Goal: Find specific page/section: Find specific page/section

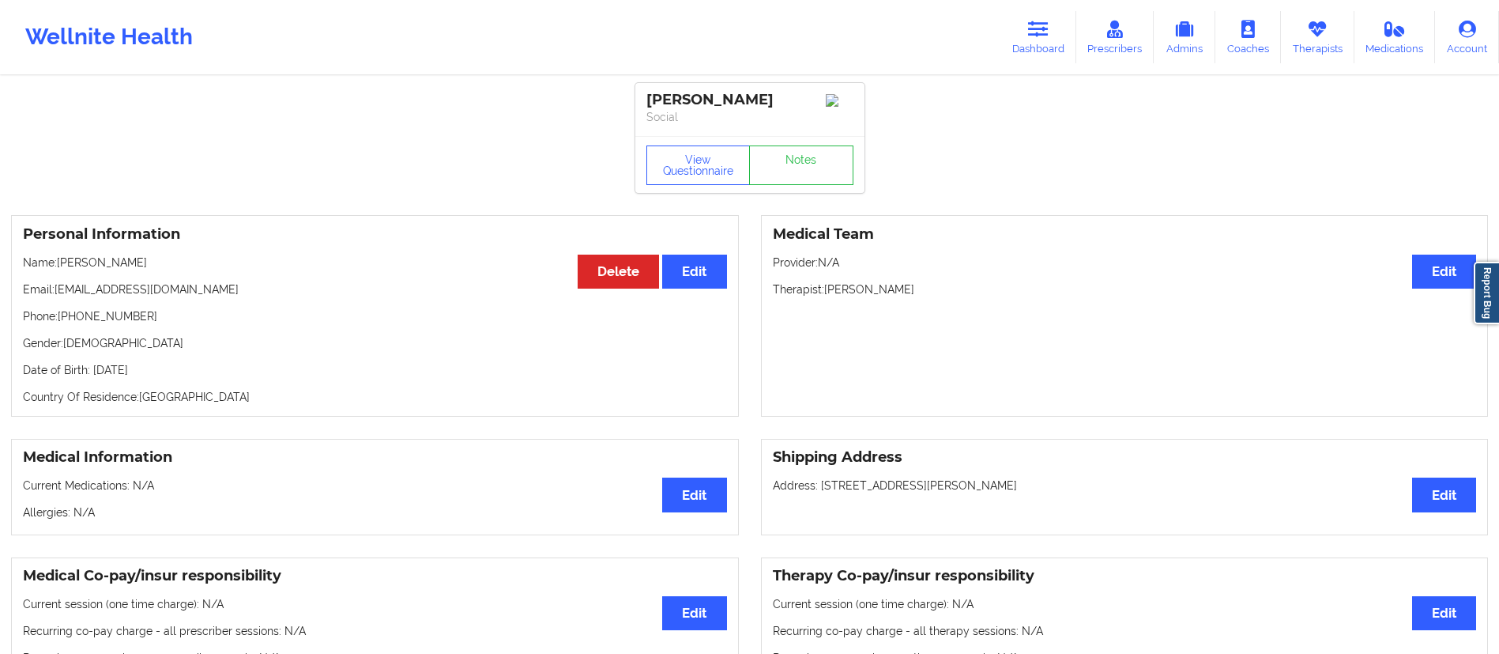
scroll to position [280, 0]
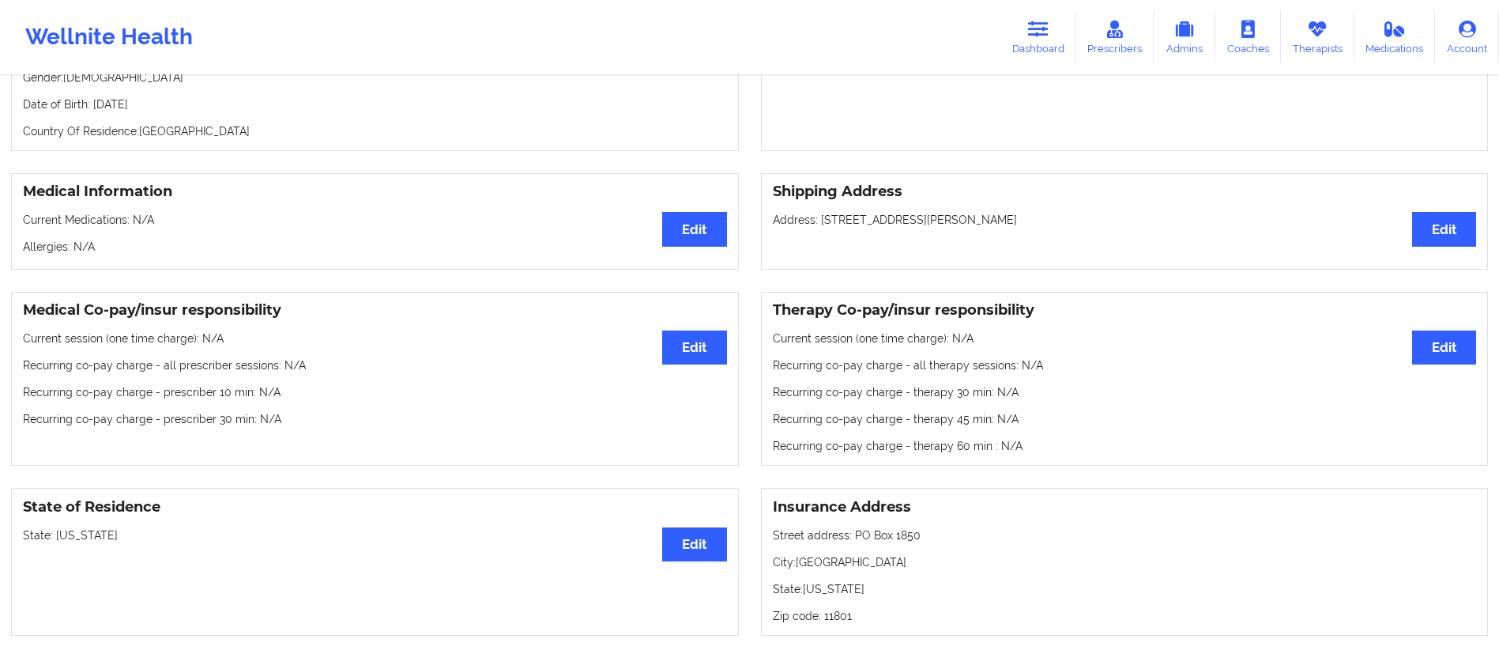
scroll to position [271, 0]
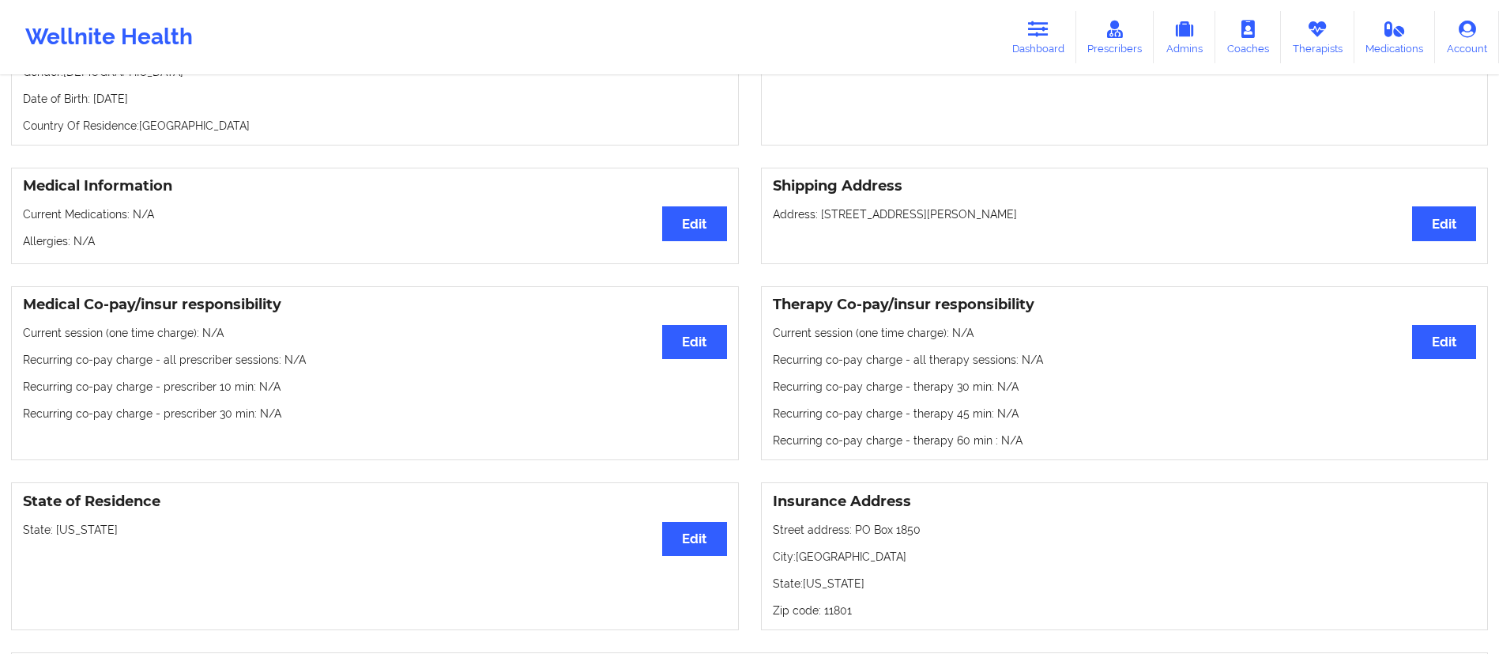
click at [1043, 33] on icon at bounding box center [1038, 29] width 21 height 17
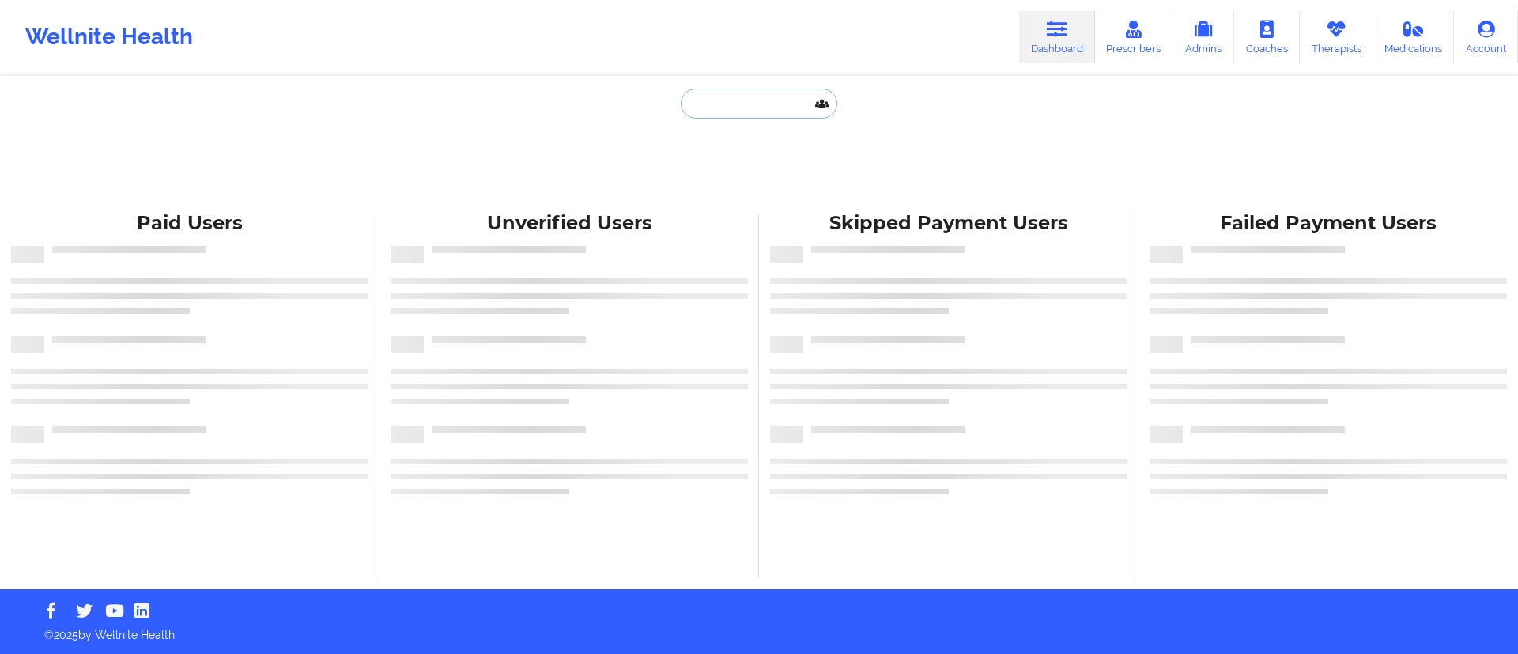
click at [809, 96] on input "text" at bounding box center [759, 104] width 156 height 30
paste input "Karen Machado-Morales"
type input "Karen Machado-Morales"
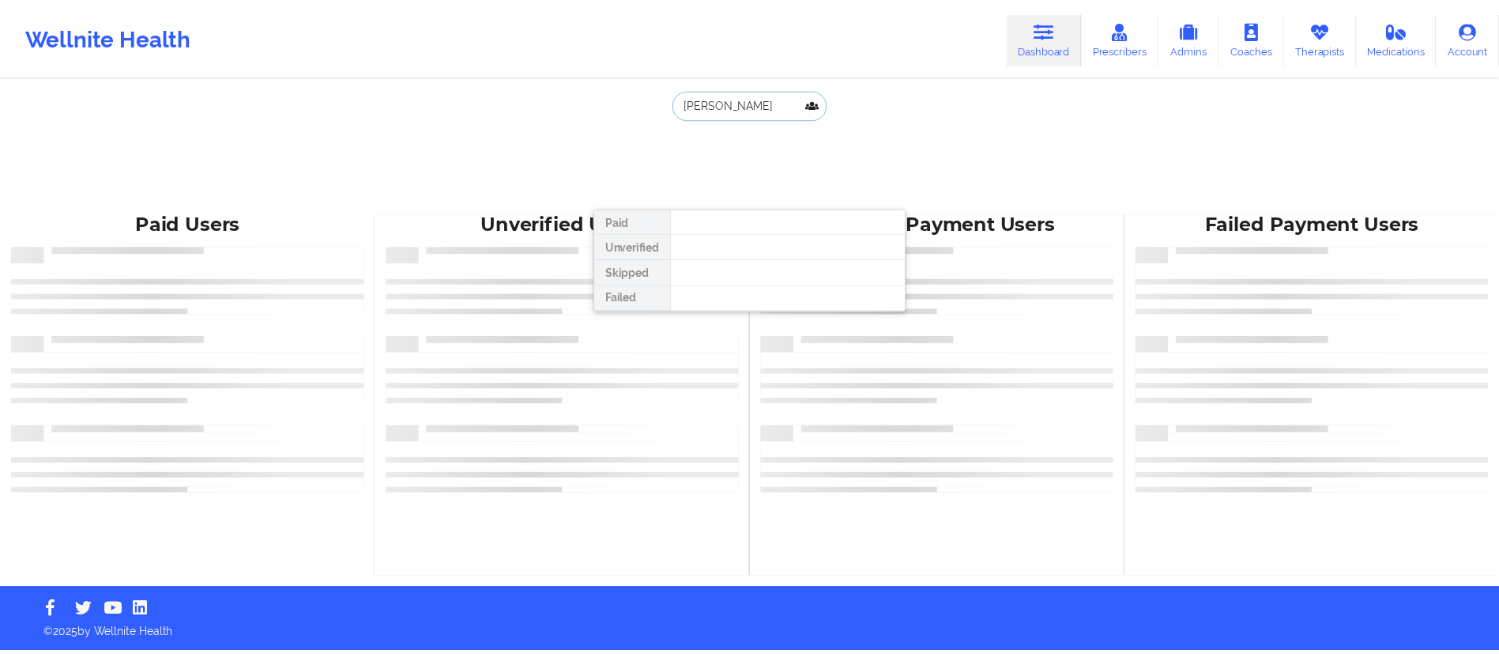
scroll to position [0, 2]
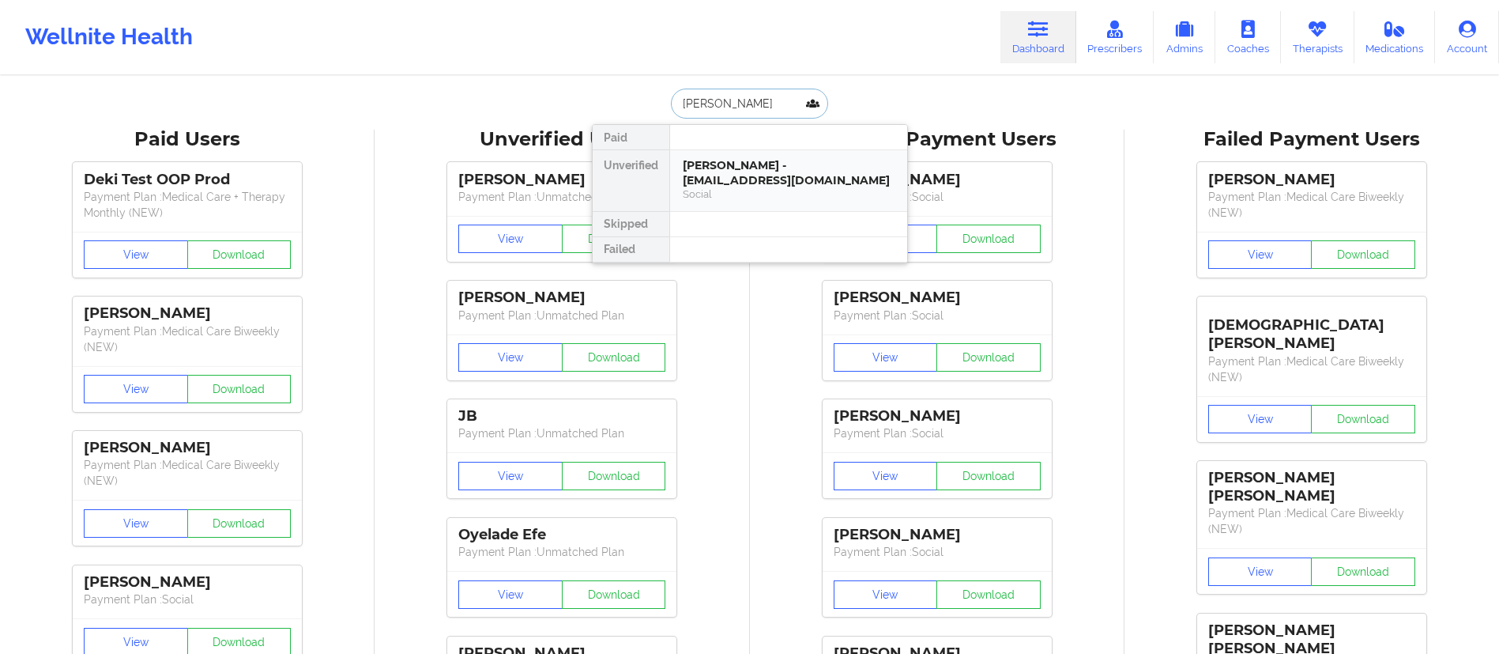
click at [741, 178] on div "Karen Machado-Morales - karenmacmo27@gmail.com" at bounding box center [789, 172] width 212 height 29
